Goal: Task Accomplishment & Management: Manage account settings

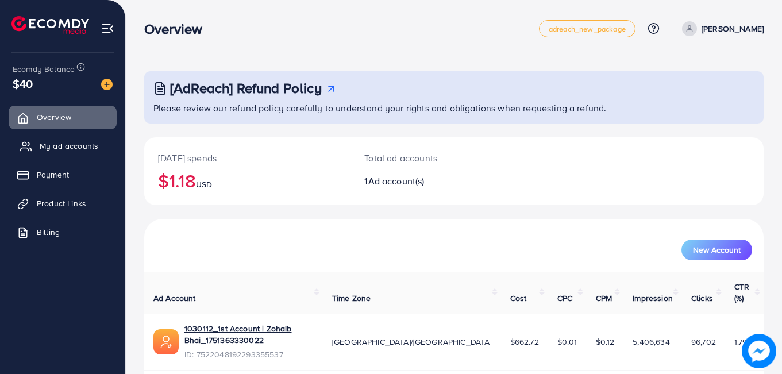
click at [71, 145] on span "My ad accounts" at bounding box center [69, 145] width 59 height 11
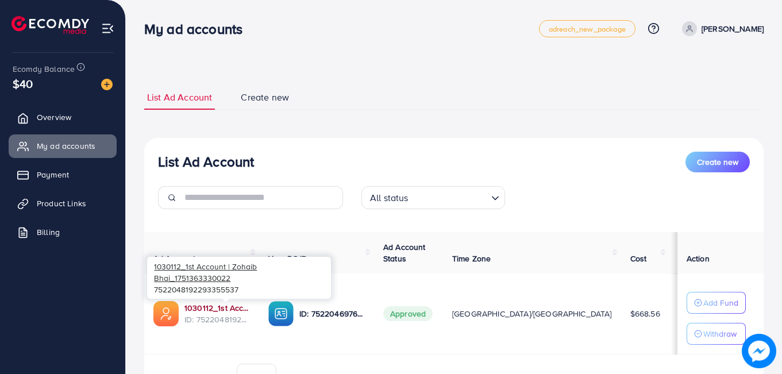
click at [202, 309] on link "1030112_1st Account | Zohaib Bhai_1751363330022" at bounding box center [216, 307] width 65 height 11
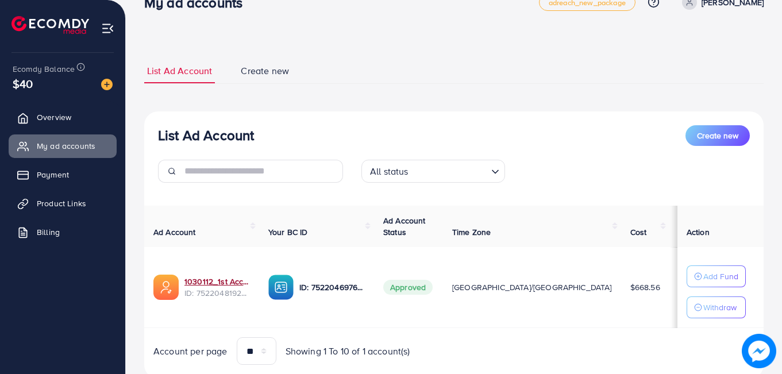
scroll to position [27, 0]
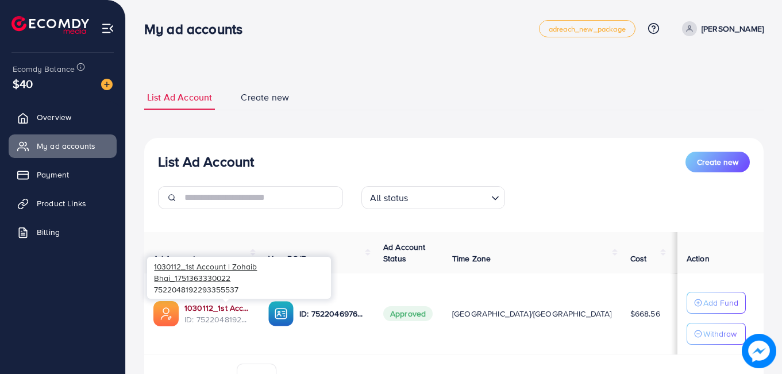
click at [216, 310] on link "1030112_1st Account | Zohaib Bhai_1751363330022" at bounding box center [216, 307] width 65 height 11
click at [218, 310] on link "1030112_1st Account | Zohaib Bhai_1751363330022" at bounding box center [216, 307] width 65 height 11
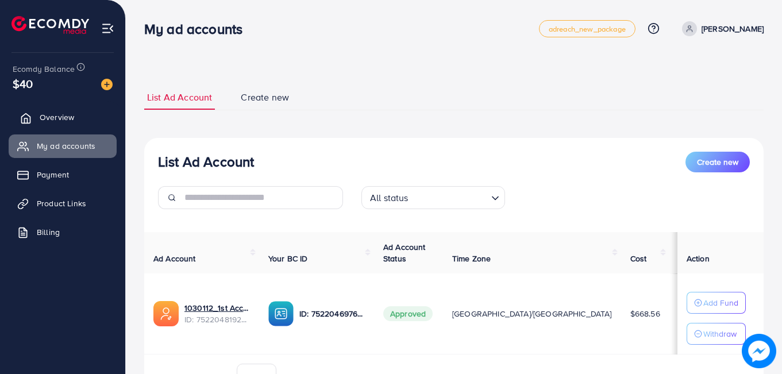
click at [57, 107] on link "Overview" at bounding box center [63, 117] width 108 height 23
